Goal: Information Seeking & Learning: Learn about a topic

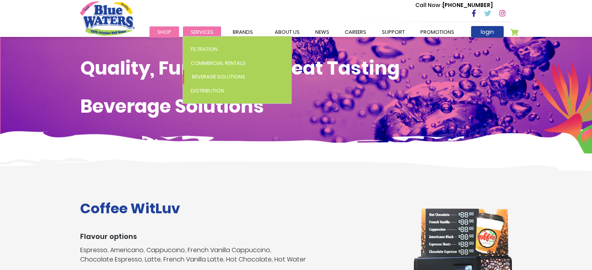
click at [196, 30] on span "Services" at bounding box center [202, 31] width 23 height 7
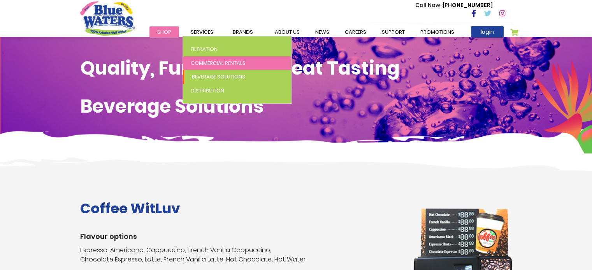
click at [199, 64] on span "Commercial Rentals" at bounding box center [218, 63] width 55 height 7
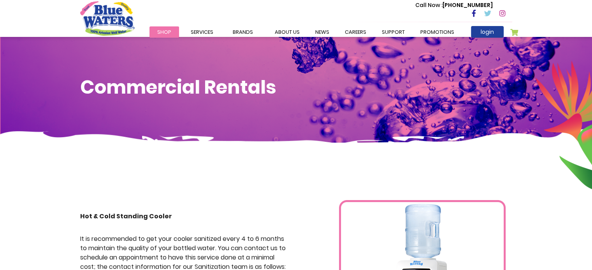
click at [200, 25] on div "Call Now : (868) 640-8824" at bounding box center [329, 13] width 366 height 27
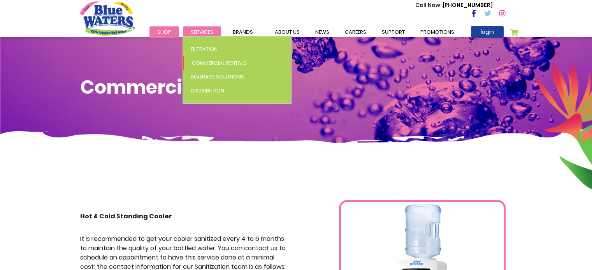
click at [196, 34] on span "Services" at bounding box center [202, 31] width 23 height 7
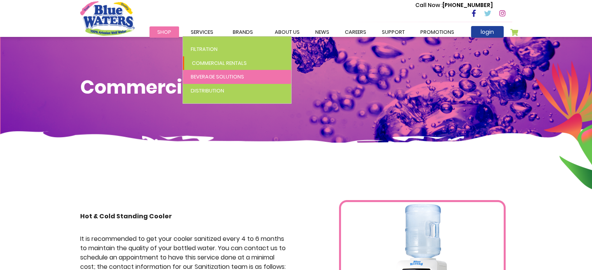
click at [199, 81] on link "Beverage Solutions" at bounding box center [237, 77] width 108 height 14
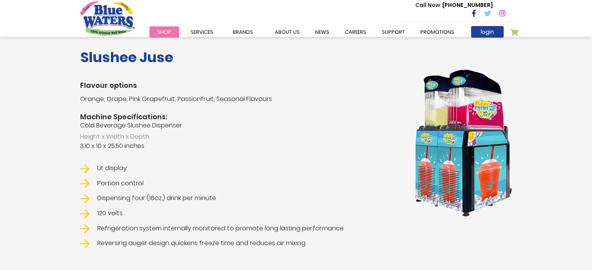
scroll to position [864, 0]
